Goal: Find specific page/section: Find specific page/section

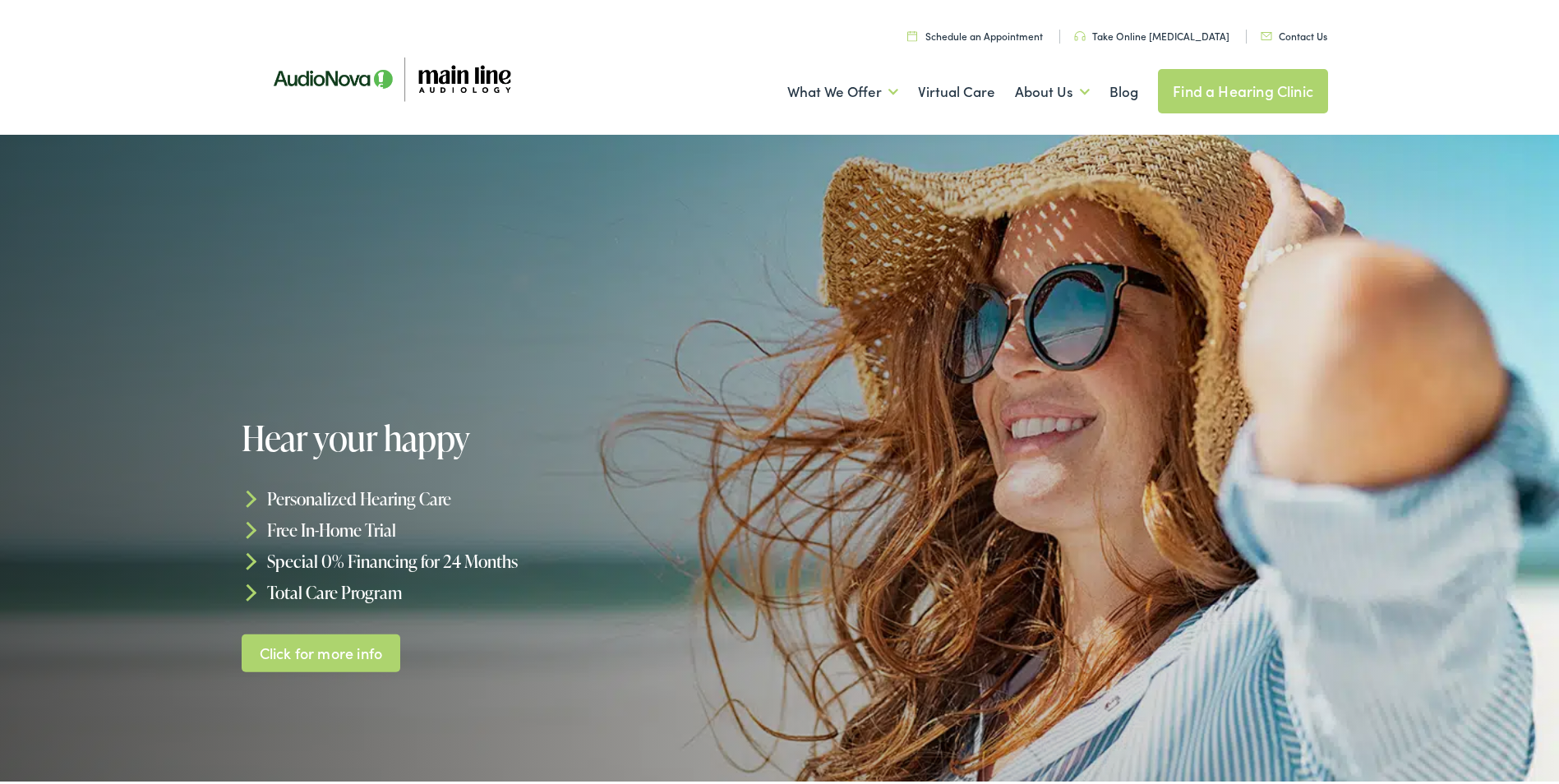
click at [1288, 32] on link "Contact Us" at bounding box center [1293, 32] width 67 height 14
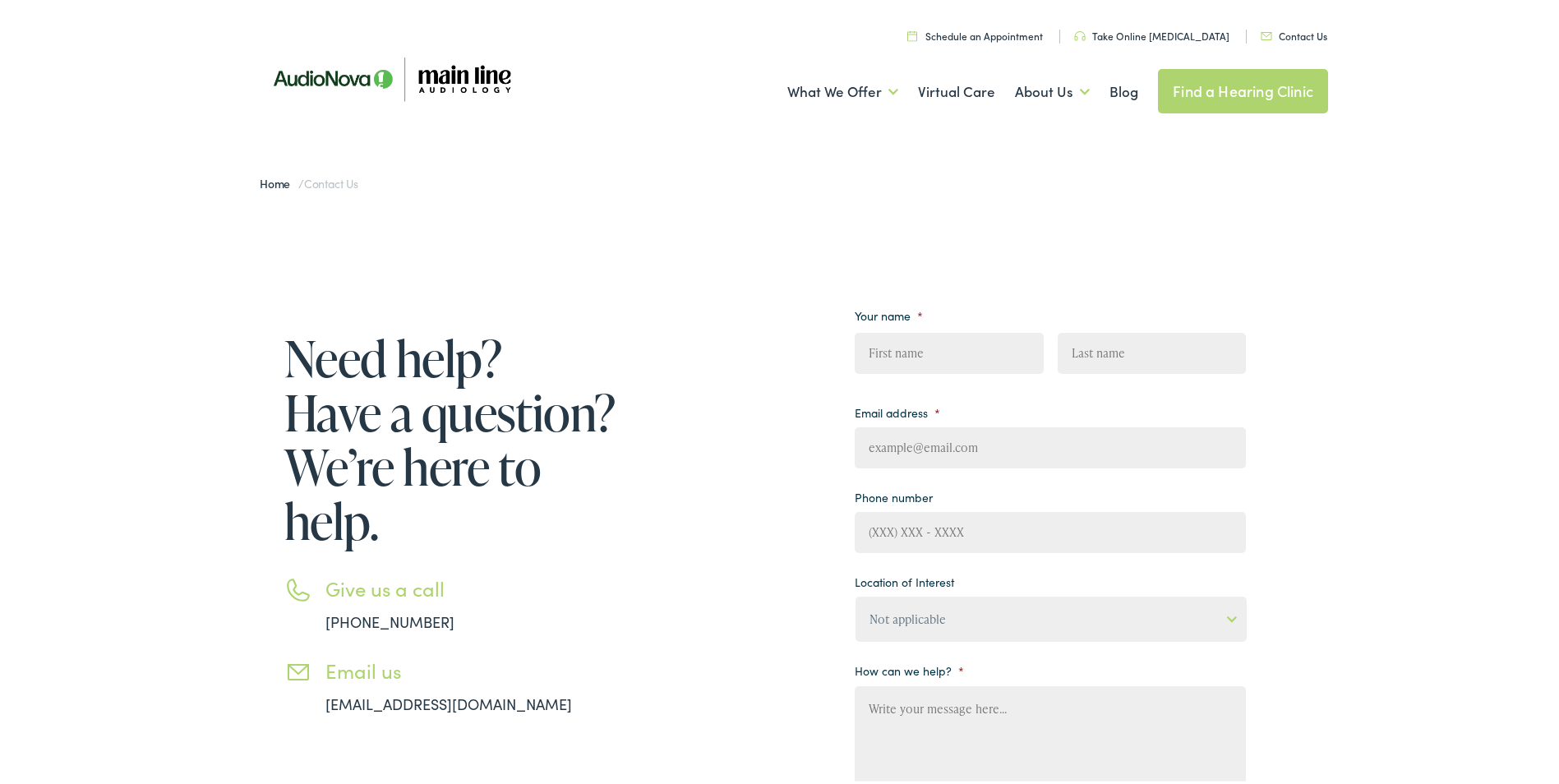
click at [1196, 87] on link "Find a Hearing Clinic" at bounding box center [1242, 88] width 170 height 44
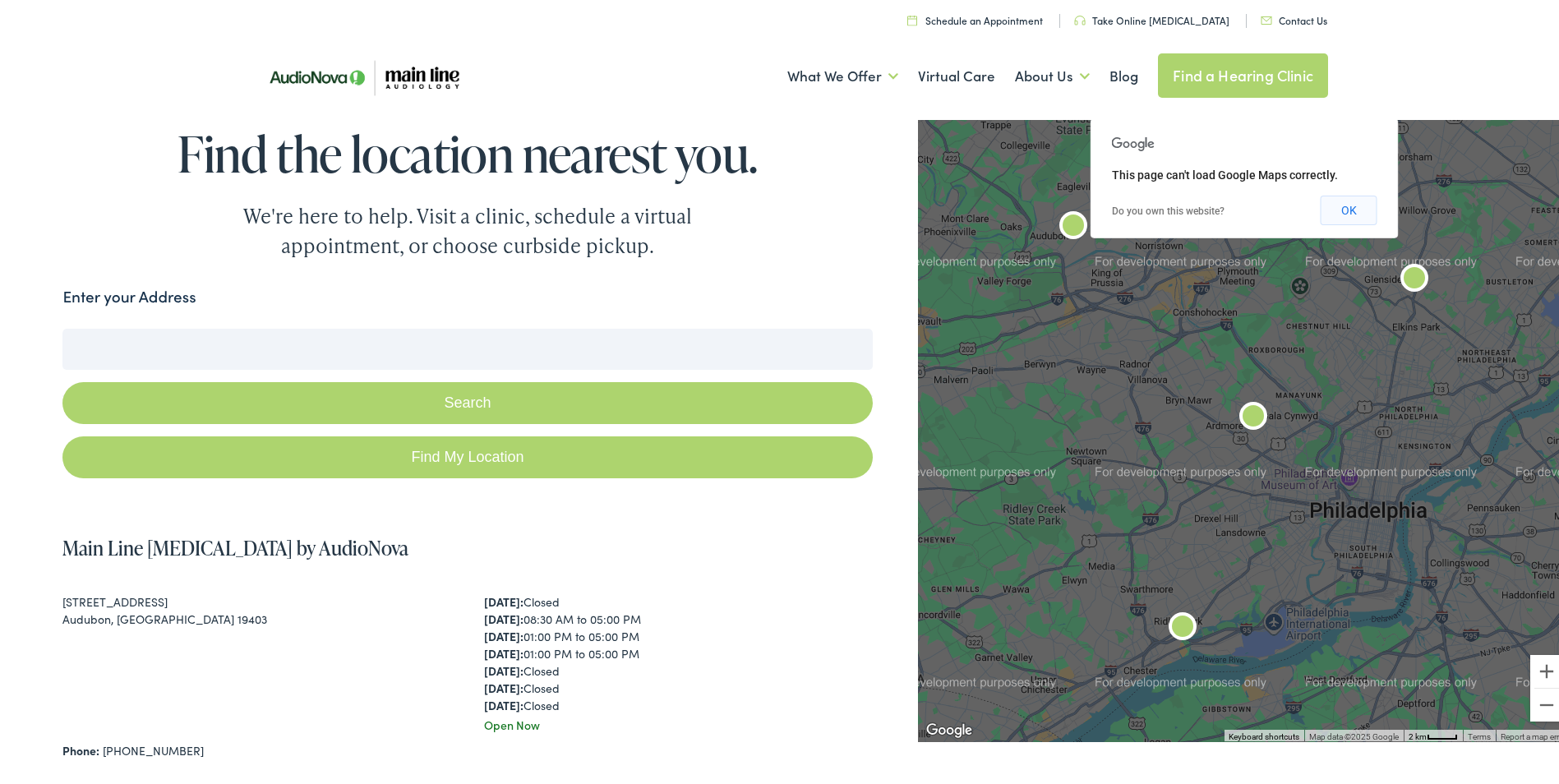
click at [1336, 213] on button "OK" at bounding box center [1349, 207] width 57 height 29
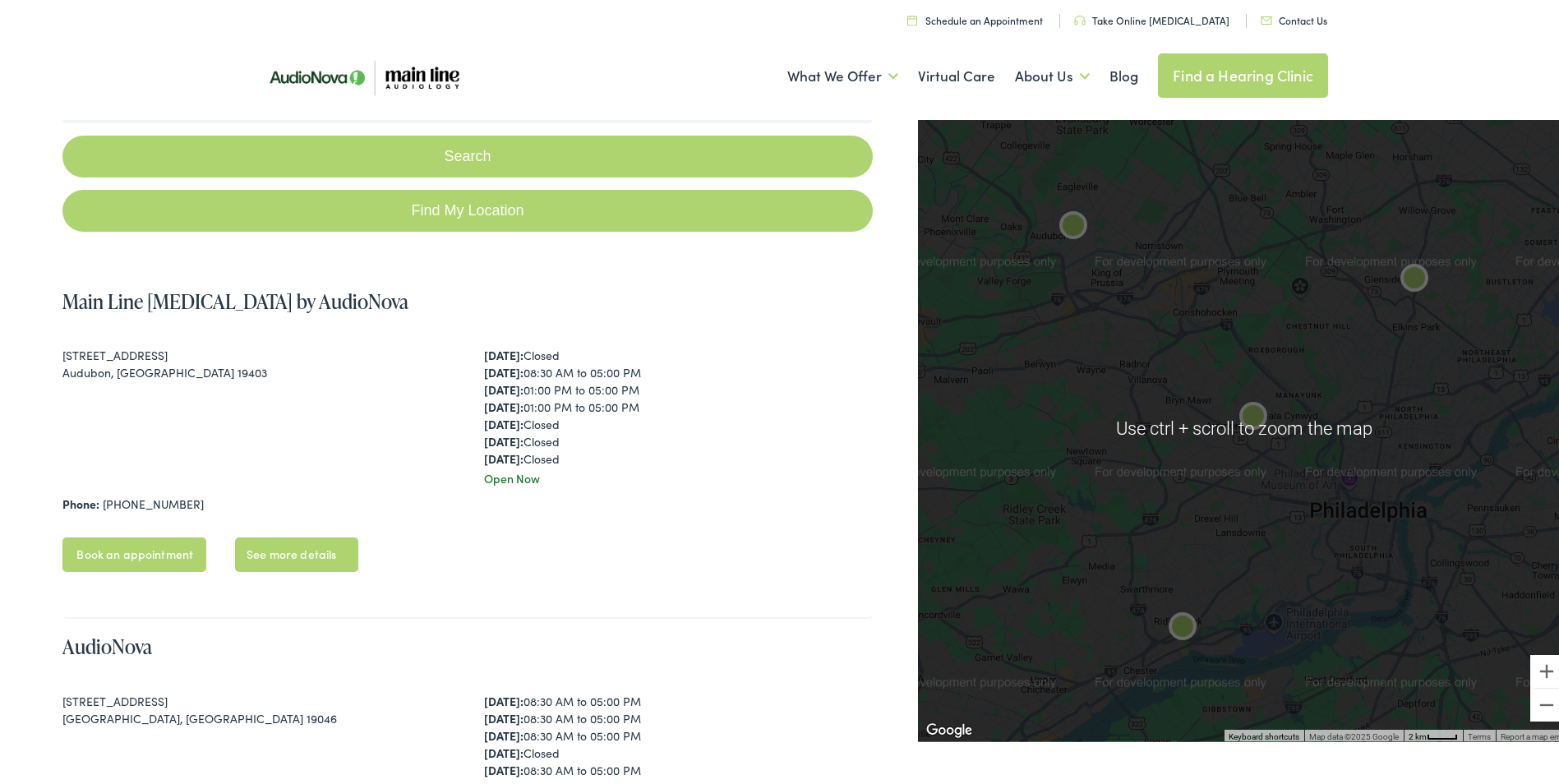
click at [1255, 401] on img "Main Line Audiology by AudioNova" at bounding box center [1253, 414] width 39 height 39
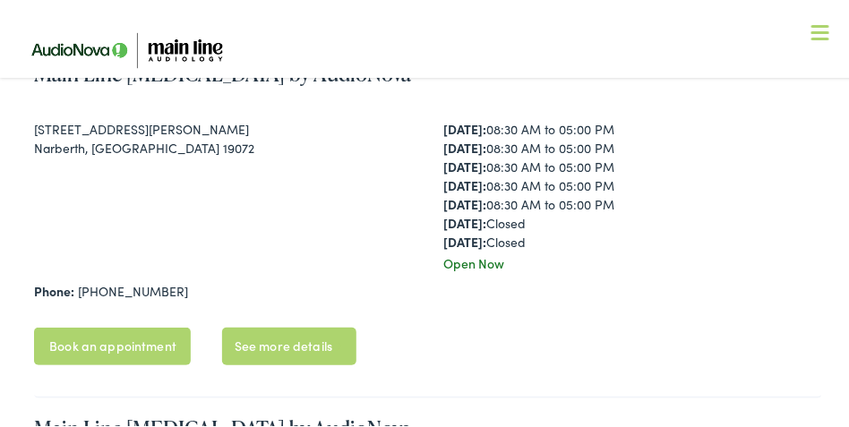
scroll to position [1602, 0]
